Goal: Check status: Check status

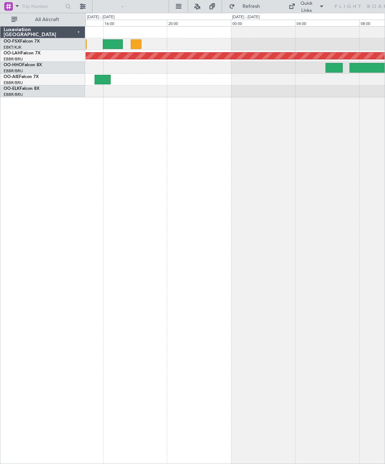
click at [281, 315] on div "Planned Maint [PERSON_NAME]-[GEOGRAPHIC_DATA][PERSON_NAME] ([GEOGRAPHIC_DATA][P…" at bounding box center [235, 245] width 299 height 438
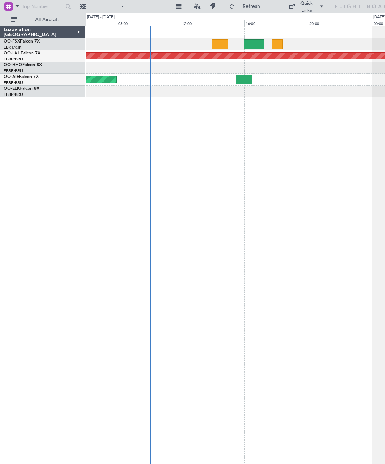
click at [218, 43] on div at bounding box center [220, 44] width 16 height 10
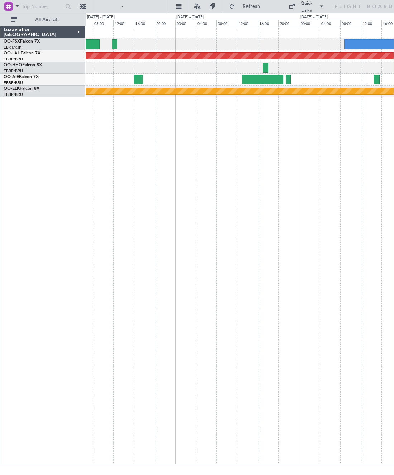
click at [259, 76] on div at bounding box center [263, 80] width 42 height 10
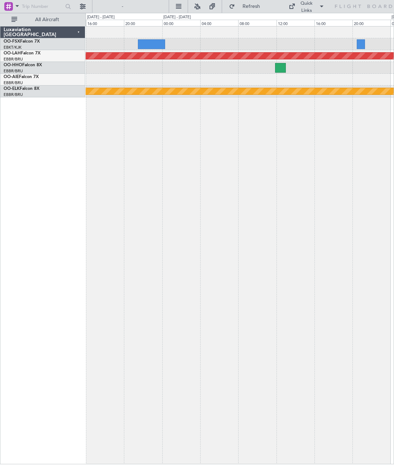
click at [282, 62] on div at bounding box center [240, 68] width 308 height 12
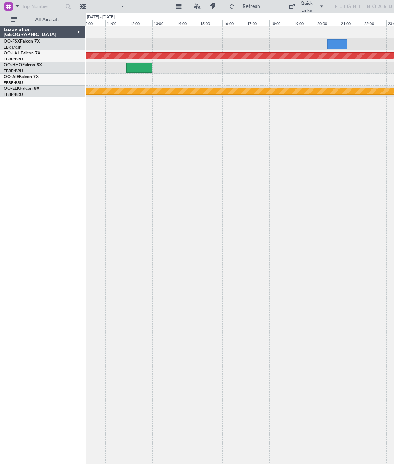
click at [268, 211] on div "Planned Maint [PERSON_NAME]-[GEOGRAPHIC_DATA][PERSON_NAME] ([GEOGRAPHIC_DATA][P…" at bounding box center [240, 245] width 308 height 438
click at [204, 63] on div at bounding box center [203, 68] width 26 height 10
click at [374, 226] on div "KLAS 21:30 Z KCMI 00:20 Z Planned [GEOGRAPHIC_DATA][PERSON_NAME]-[GEOGRAPHIC_DA…" at bounding box center [240, 245] width 308 height 438
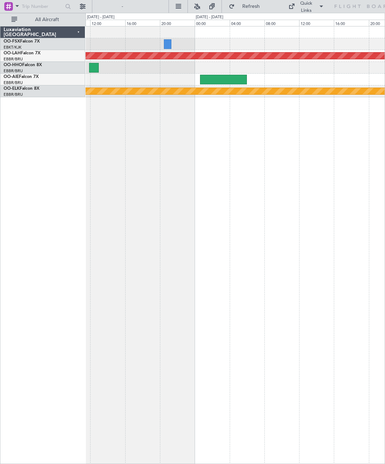
click at [272, 233] on div "Planned Maint Alton-st Louis (St Louis Regl) Planned Maint Kortrijk-Wevelgem" at bounding box center [236, 245] width 300 height 438
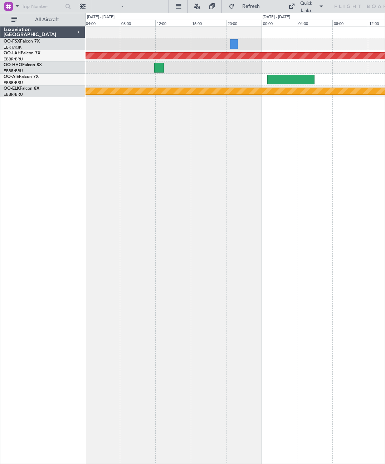
click at [285, 75] on div at bounding box center [291, 80] width 48 height 10
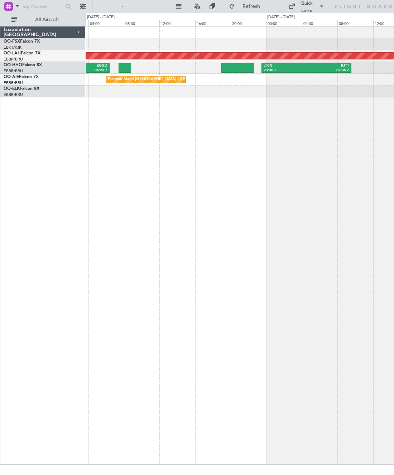
click at [279, 66] on div "LTCG" at bounding box center [284, 65] width 43 height 5
